Goal: Information Seeking & Learning: Learn about a topic

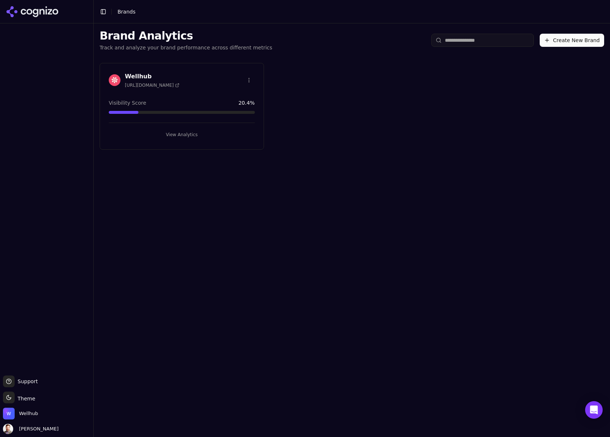
click at [136, 79] on h3 "Wellhub" at bounding box center [152, 76] width 55 height 9
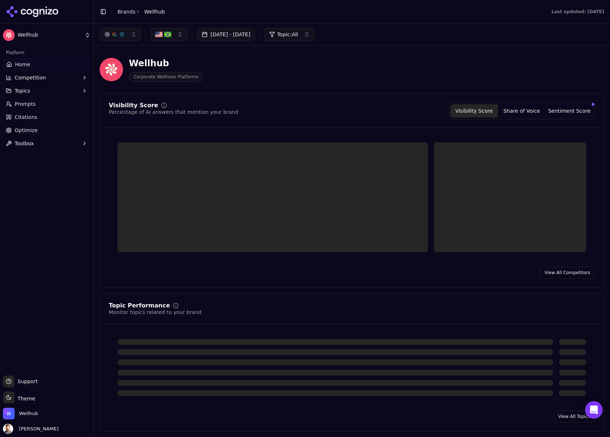
click at [245, 32] on button "[DATE] - [DATE]" at bounding box center [226, 34] width 58 height 13
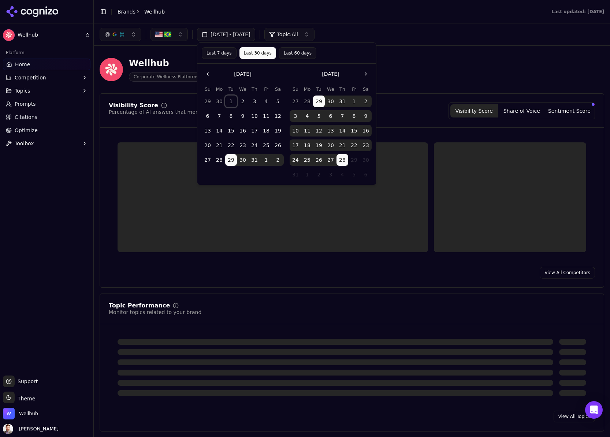
click at [231, 99] on button "1" at bounding box center [231, 102] width 12 height 12
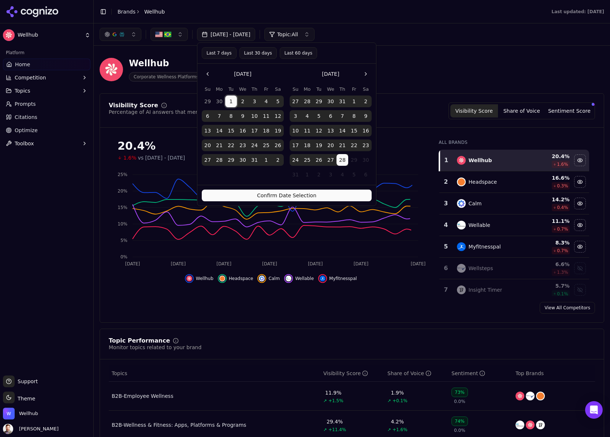
click at [293, 192] on button "Confirm Date Selection" at bounding box center [287, 196] width 170 height 12
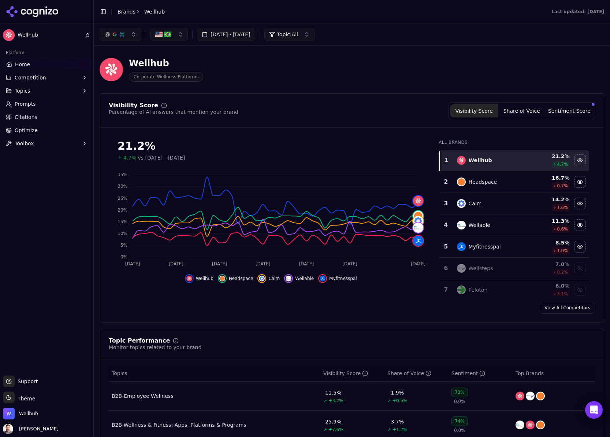
click at [30, 91] on span "Topics" at bounding box center [23, 90] width 16 height 7
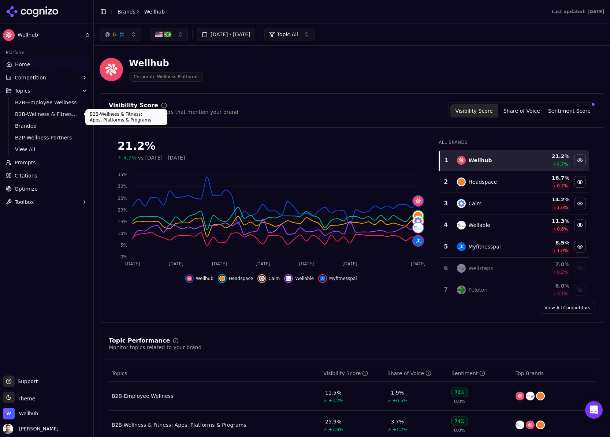
click at [47, 112] on span "B2B-Wellness & Fitness: Apps, Platforms & Programs" at bounding box center [47, 114] width 64 height 7
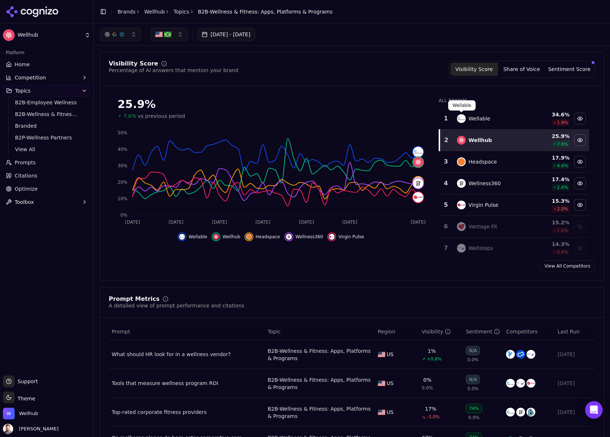
click at [460, 116] on img "Data table" at bounding box center [461, 118] width 9 height 9
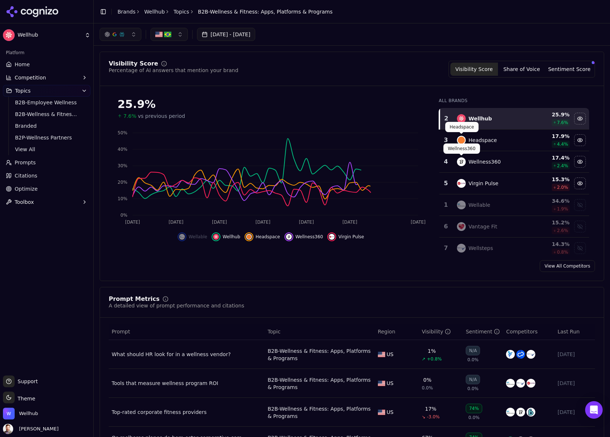
click at [464, 142] on img "Data table" at bounding box center [461, 140] width 9 height 9
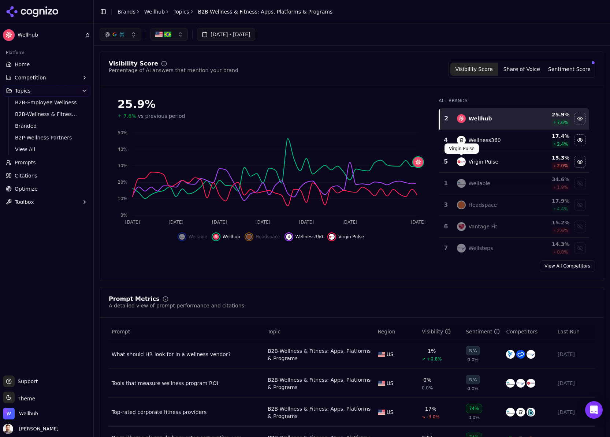
click at [463, 160] on img "Data table" at bounding box center [461, 161] width 9 height 9
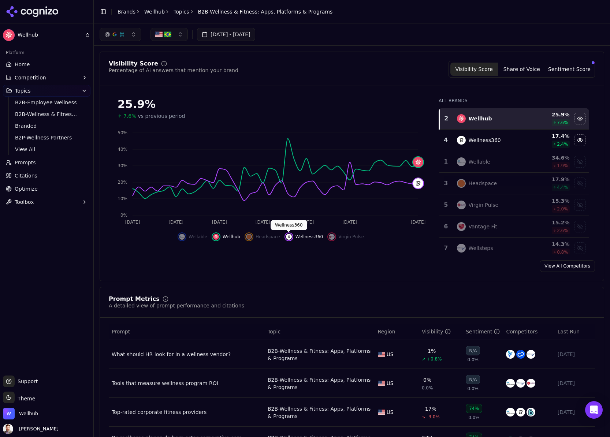
click at [292, 235] on div "Hide wellness360 data" at bounding box center [288, 236] width 9 height 9
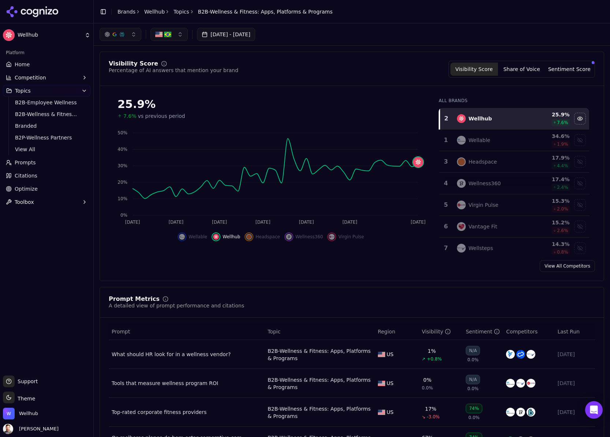
click at [184, 33] on button "button" at bounding box center [168, 34] width 37 height 13
click at [214, 73] on div "[GEOGRAPHIC_DATA]" at bounding box center [190, 75] width 77 height 12
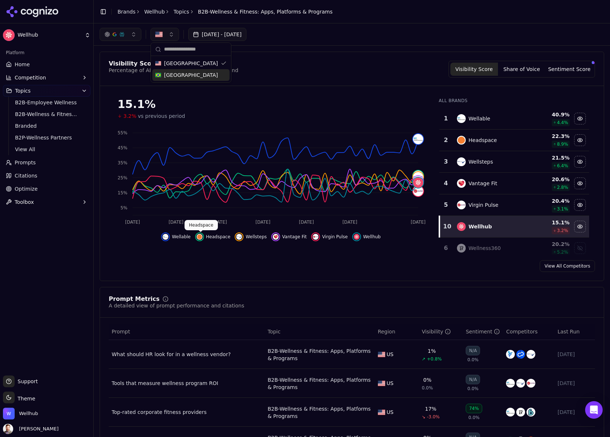
click at [201, 236] on img "Hide headspace data" at bounding box center [200, 237] width 6 height 6
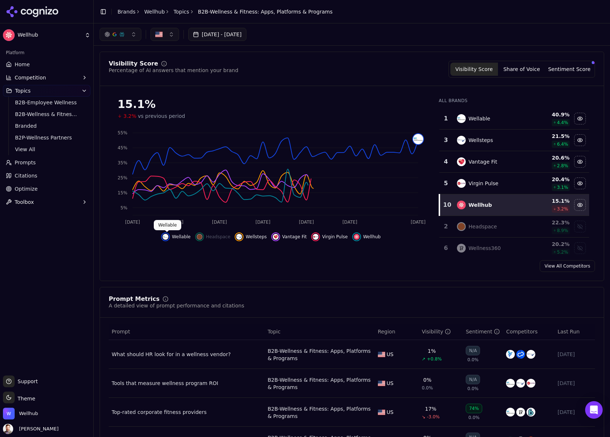
click at [166, 235] on img "Hide wellable data" at bounding box center [165, 237] width 6 height 6
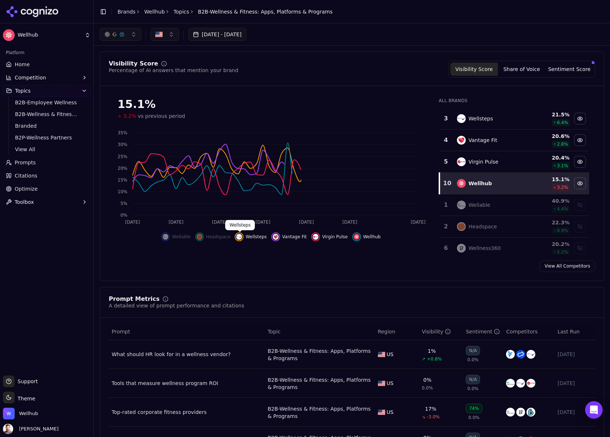
click at [240, 234] on img "Hide wellsteps data" at bounding box center [239, 237] width 6 height 6
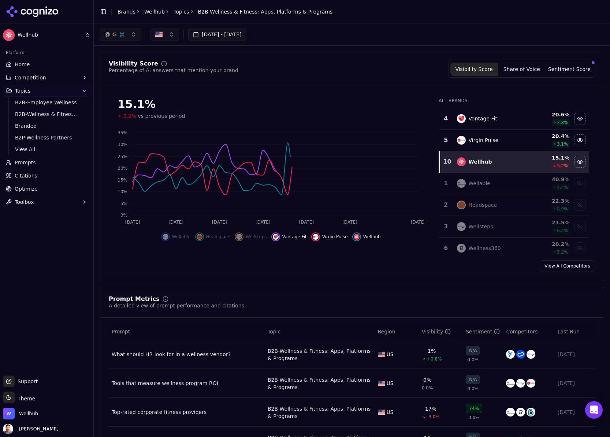
click at [278, 236] on img "Hide vantage fit data" at bounding box center [276, 237] width 6 height 6
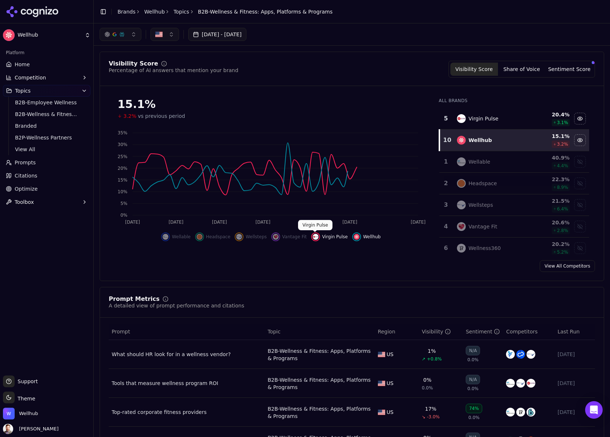
click at [315, 237] on img "Hide virgin pulse data" at bounding box center [316, 237] width 6 height 6
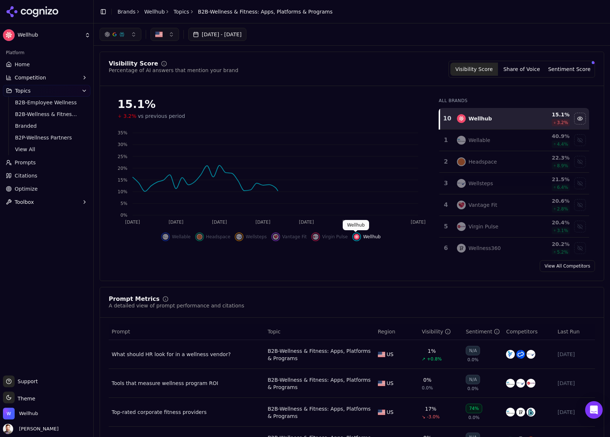
click at [359, 236] on div "Hide wellhub data" at bounding box center [356, 236] width 9 height 9
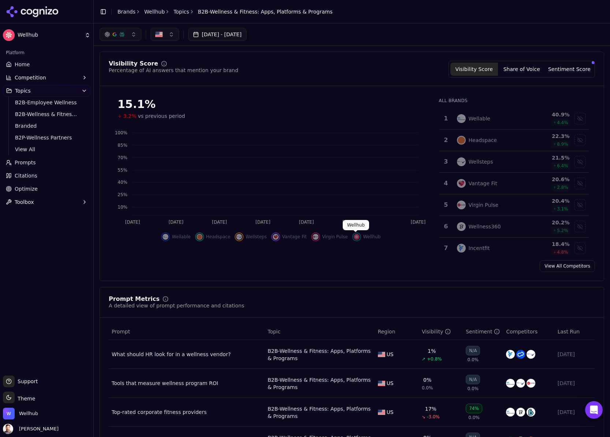
click at [357, 237] on img "Show wellhub data" at bounding box center [356, 237] width 6 height 6
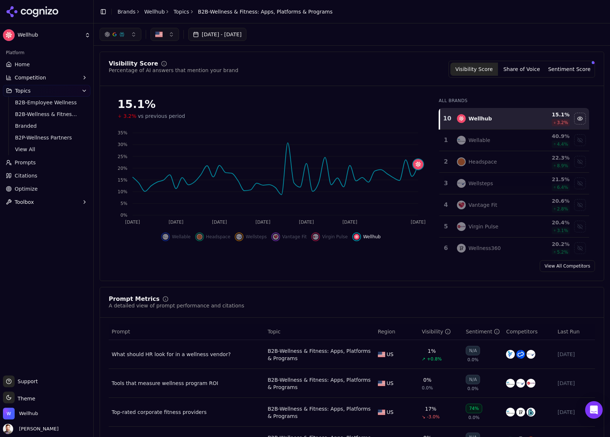
click at [172, 35] on button "button" at bounding box center [164, 34] width 29 height 13
click at [165, 74] on span "[GEOGRAPHIC_DATA]" at bounding box center [191, 74] width 54 height 7
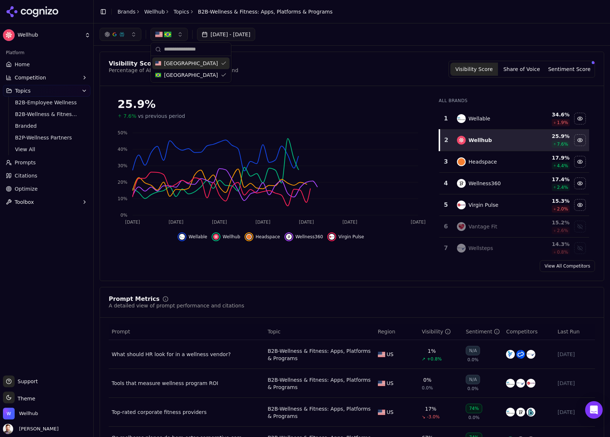
click at [173, 36] on button "button" at bounding box center [168, 34] width 37 height 13
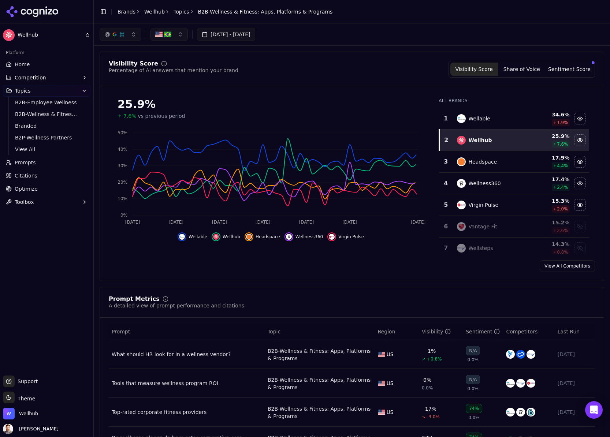
click at [180, 33] on button "button" at bounding box center [168, 34] width 37 height 13
click at [205, 64] on div "[GEOGRAPHIC_DATA]" at bounding box center [190, 63] width 77 height 12
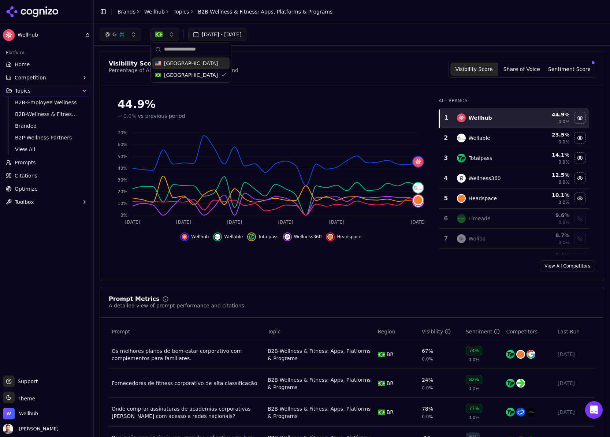
click at [192, 64] on span "[GEOGRAPHIC_DATA]" at bounding box center [191, 63] width 54 height 7
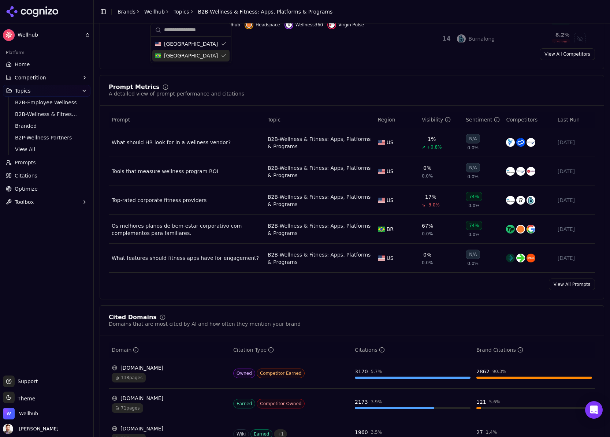
scroll to position [247, 0]
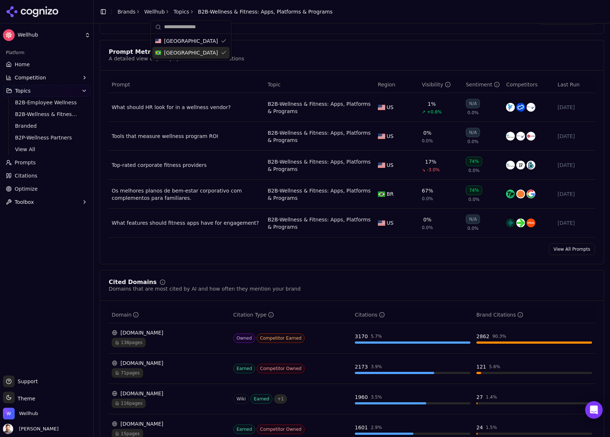
click at [568, 249] on link "View All Prompts" at bounding box center [572, 249] width 46 height 12
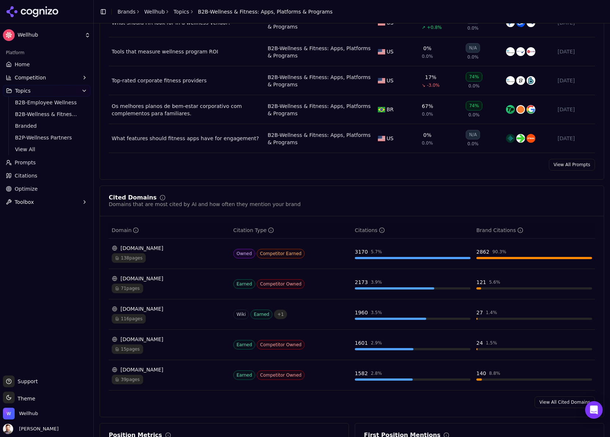
scroll to position [350, 0]
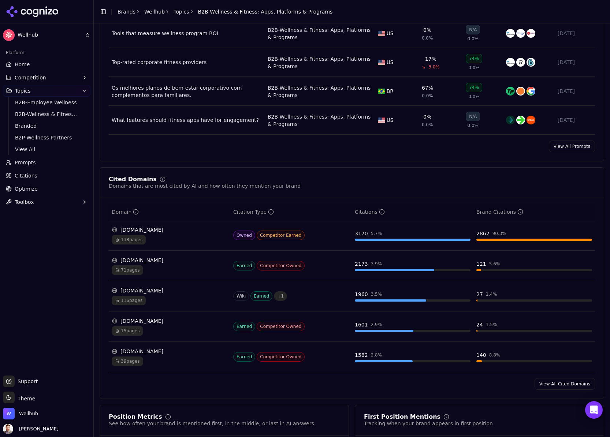
click at [577, 149] on link "View All Prompts" at bounding box center [572, 147] width 46 height 12
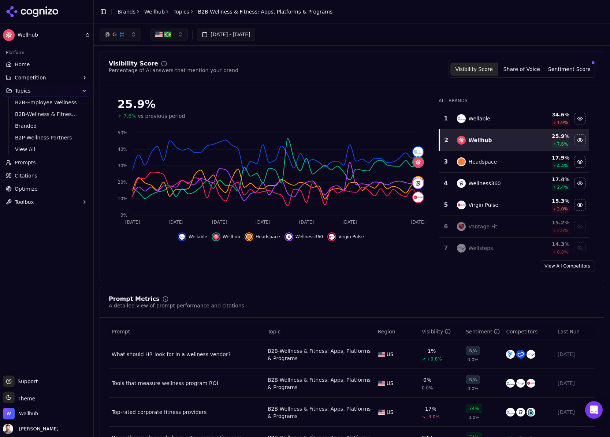
click at [176, 35] on button "button" at bounding box center [168, 34] width 37 height 13
click at [217, 74] on div "[GEOGRAPHIC_DATA]" at bounding box center [190, 75] width 77 height 12
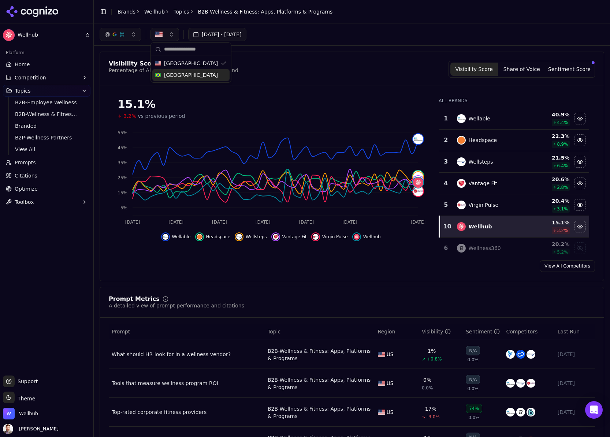
click at [558, 68] on button "Sentiment Score" at bounding box center [569, 69] width 48 height 13
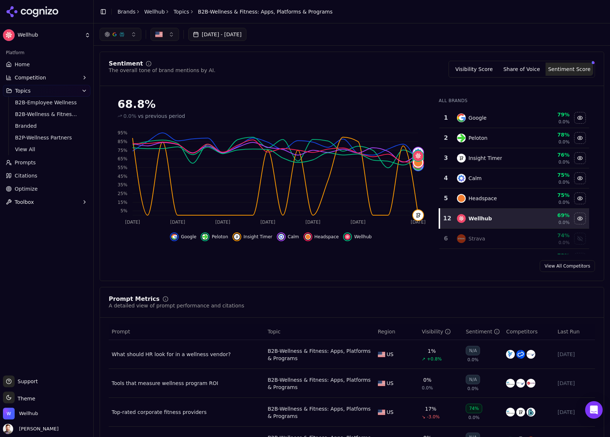
click at [282, 237] on img "Hide calm data" at bounding box center [281, 237] width 6 height 6
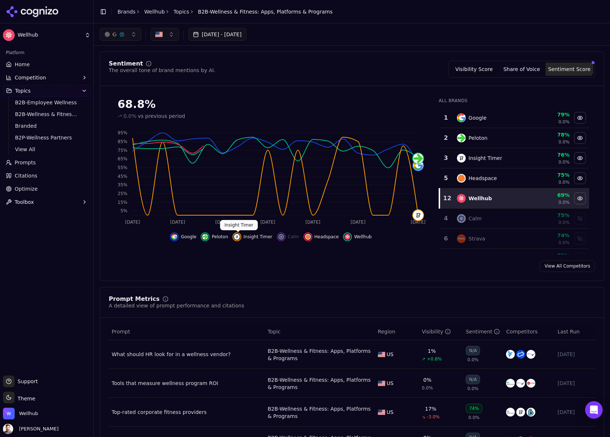
click at [238, 236] on img "Hide insight timer data" at bounding box center [237, 237] width 6 height 6
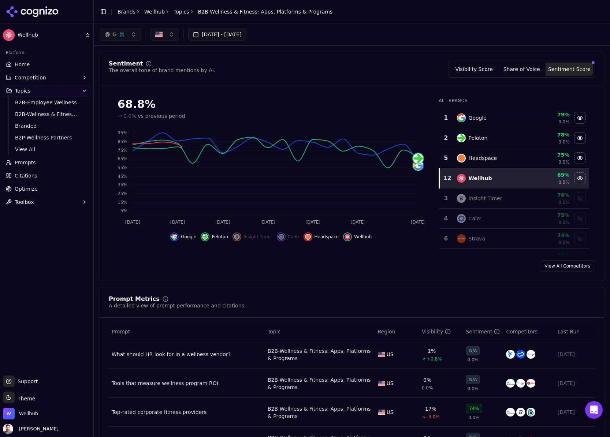
click at [207, 236] on body "Wellhub Platform Home Competition Topics B2B-Employee Wellness B2B-Wellness & F…" at bounding box center [305, 218] width 610 height 437
click at [177, 236] on img "Hide google data" at bounding box center [174, 237] width 6 height 6
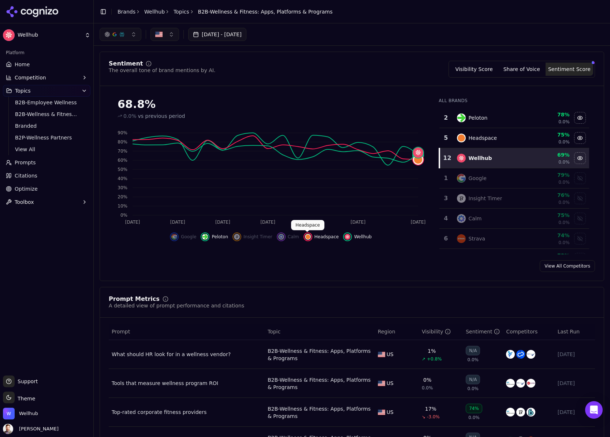
click at [306, 236] on img "Hide headspace data" at bounding box center [308, 237] width 6 height 6
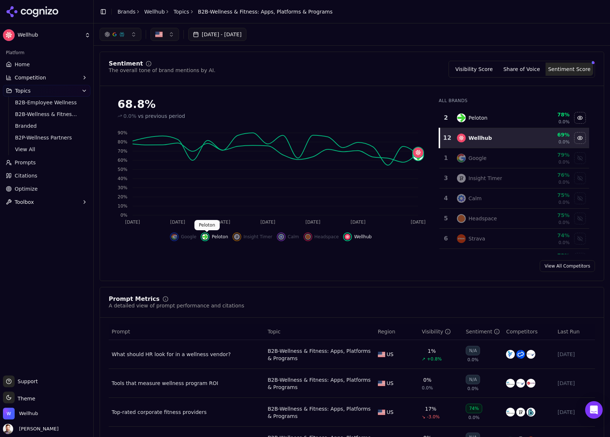
click at [205, 235] on img "Hide peloton data" at bounding box center [205, 237] width 6 height 6
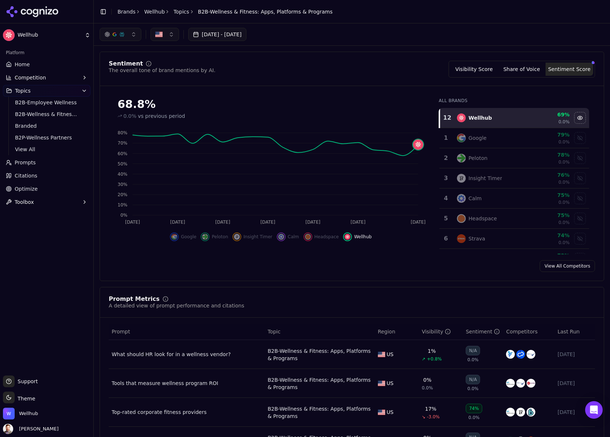
click at [171, 34] on button "button" at bounding box center [164, 34] width 29 height 13
click at [169, 77] on span "[GEOGRAPHIC_DATA]" at bounding box center [191, 74] width 54 height 7
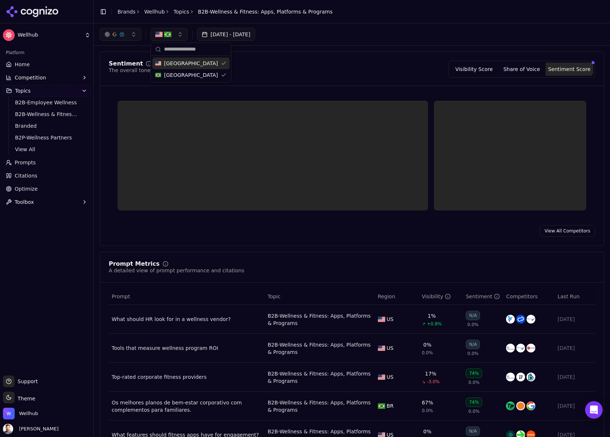
click at [181, 35] on button "button" at bounding box center [168, 34] width 37 height 13
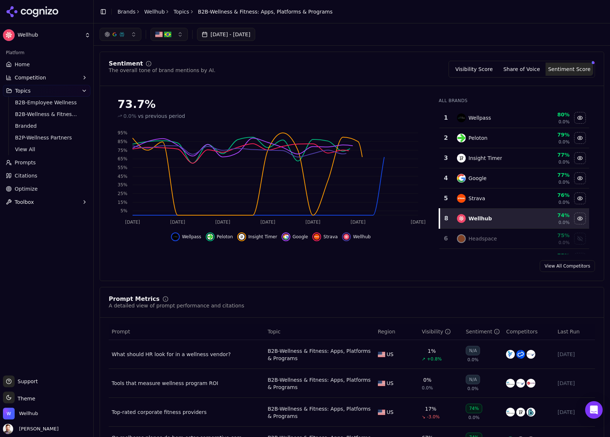
click at [179, 30] on button "button" at bounding box center [168, 34] width 37 height 13
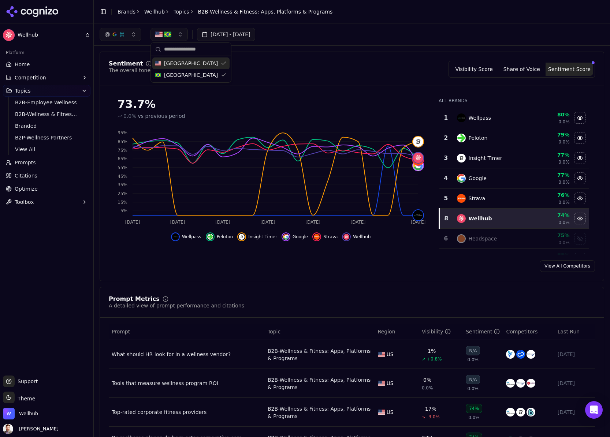
click at [218, 65] on div "[GEOGRAPHIC_DATA]" at bounding box center [190, 63] width 77 height 12
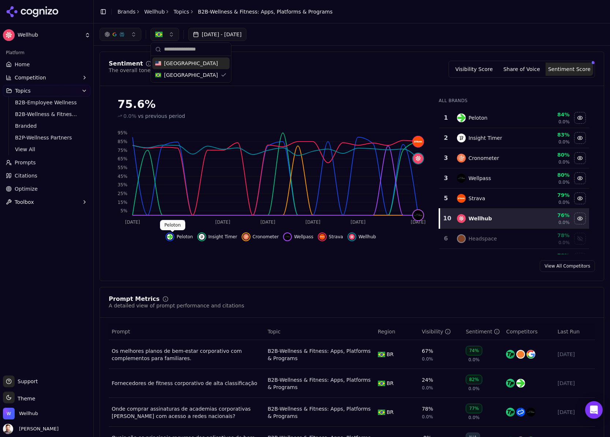
click at [173, 237] on img "Hide peloton data" at bounding box center [170, 237] width 6 height 6
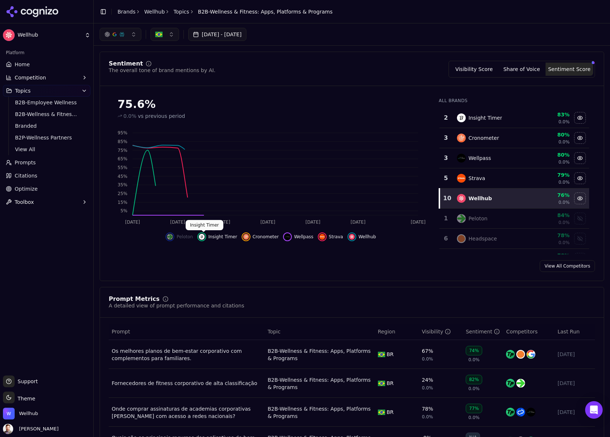
click at [204, 236] on img "Hide insight timer data" at bounding box center [202, 237] width 6 height 6
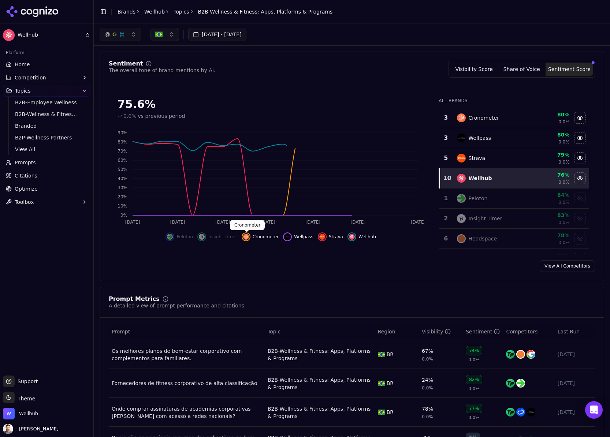
click at [246, 235] on img "Hide cronometer data" at bounding box center [246, 237] width 6 height 6
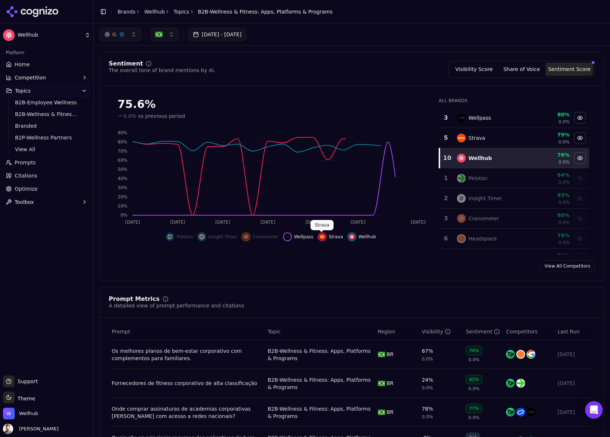
drag, startPoint x: 318, startPoint y: 235, endPoint x: 295, endPoint y: 237, distance: 23.1
click at [315, 236] on div "Peloton Insight Timer Cronometer Wellpass Strava Wellhub" at bounding box center [271, 234] width 324 height 13
click at [288, 237] on img "Hide wellpass data" at bounding box center [287, 237] width 6 height 6
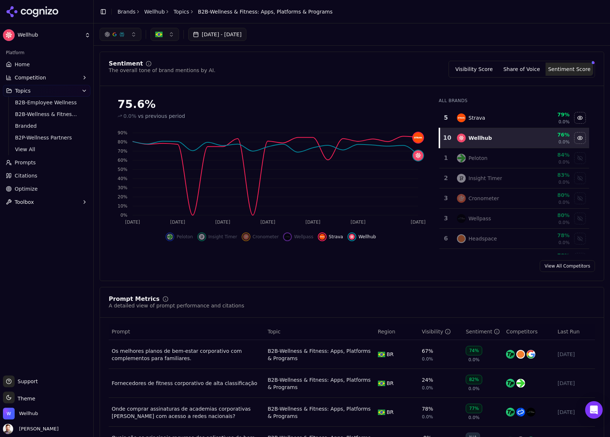
click at [326, 237] on button "Strava" at bounding box center [330, 236] width 25 height 9
